Goal: Task Accomplishment & Management: Manage account settings

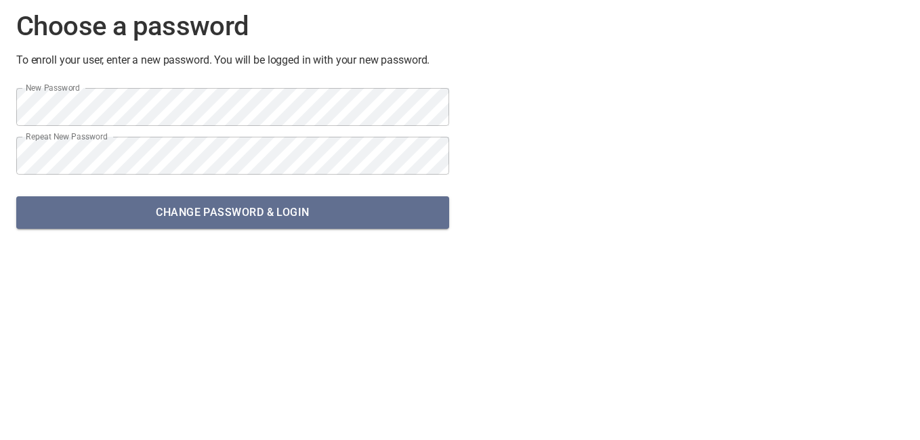
click at [281, 215] on span "Change password & Login" at bounding box center [232, 212] width 411 height 19
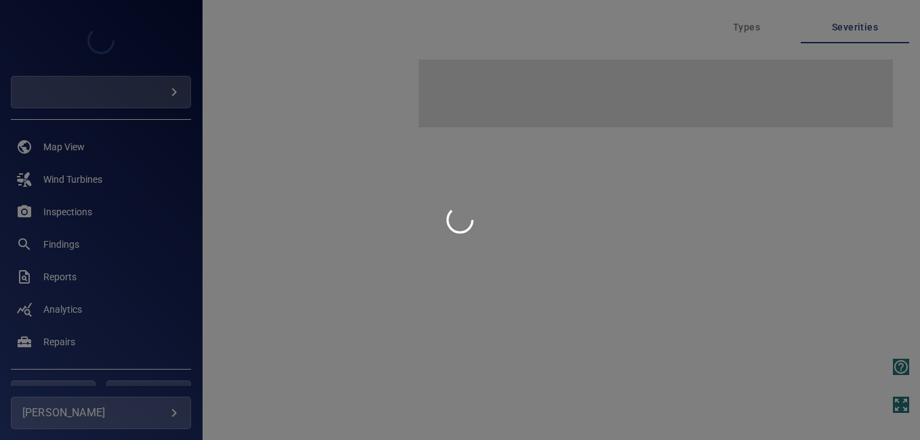
type input "******"
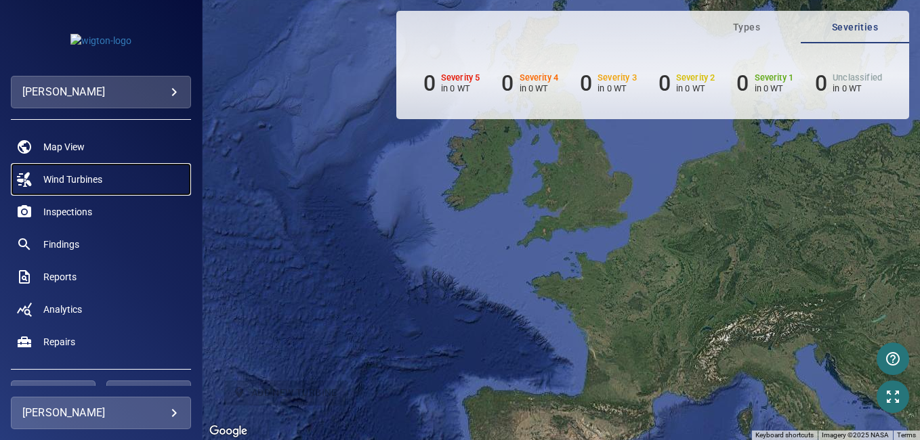
click at [93, 169] on link "Wind Turbines" at bounding box center [101, 179] width 180 height 33
